Goal: Find contact information: Find contact information

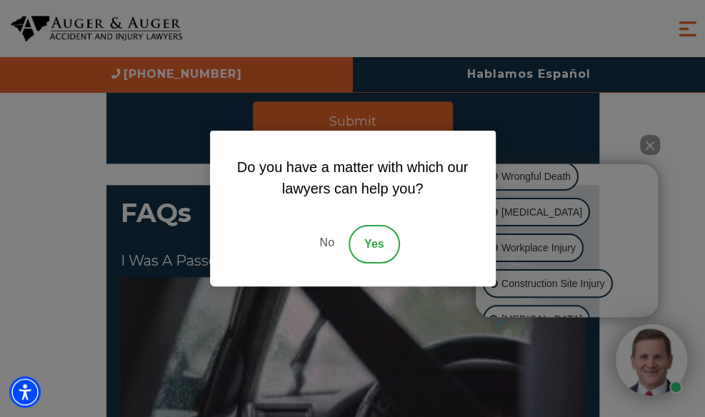
scroll to position [2696, 0]
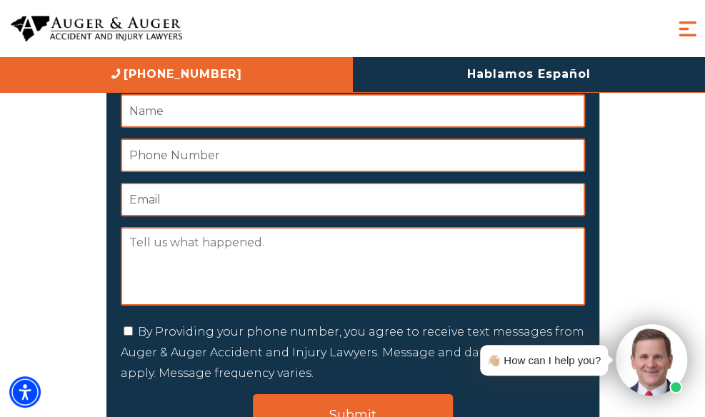
scroll to position [3713, 0]
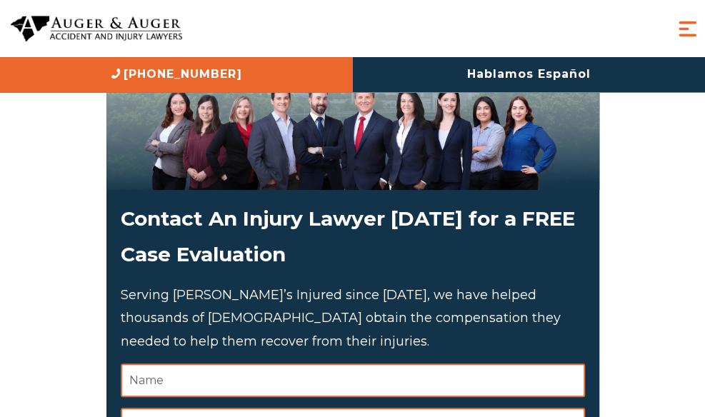
scroll to position [214, 0]
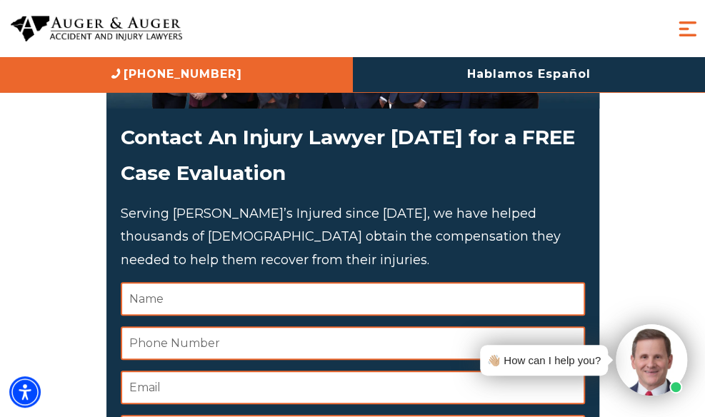
click at [353, 29] on div "About Us Attorneys Herbert Auger Arlene Auger Hunter Gillespie Madison McLawhor…" at bounding box center [352, 28] width 705 height 57
click at [236, 145] on h2 "Contact An Injury Lawyer Today for a FREE Case Evaluation" at bounding box center [353, 155] width 464 height 72
click at [554, 16] on div "About Us Attorneys Herbert Auger Arlene Auger Hunter Gillespie Madison McLawhor…" at bounding box center [352, 28] width 705 height 57
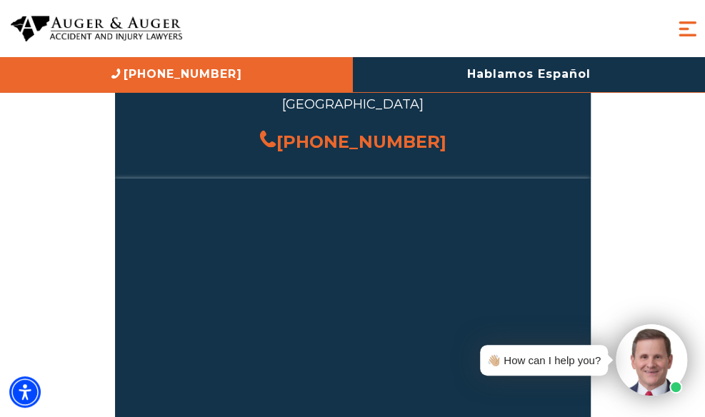
scroll to position [1143, 0]
